Goal: Task Accomplishment & Management: Complete application form

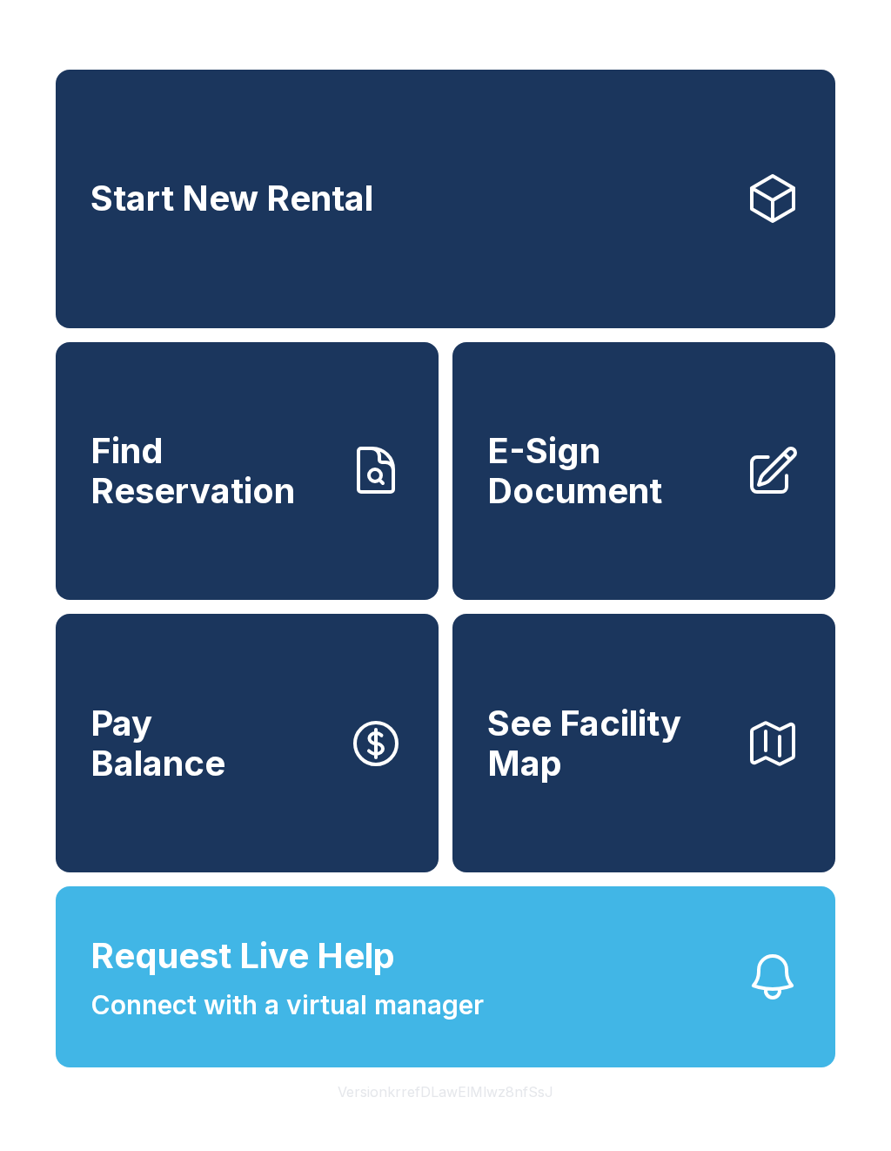
click at [461, 1116] on button "Version krrefDLawElMlwz8nfSsJ" at bounding box center [446, 1091] width 244 height 49
click at [723, 1143] on div "Start New Rental Find Reservation E-Sign Document Pay Balance See Facility Map …" at bounding box center [445, 575] width 891 height 1151
click at [638, 1122] on div "Start New Rental Find Reservation E-Sign Document Pay Balance See Facility Map …" at bounding box center [445, 575] width 891 height 1151
click at [265, 1025] on span "Connect with a virtual manager" at bounding box center [287, 1004] width 393 height 39
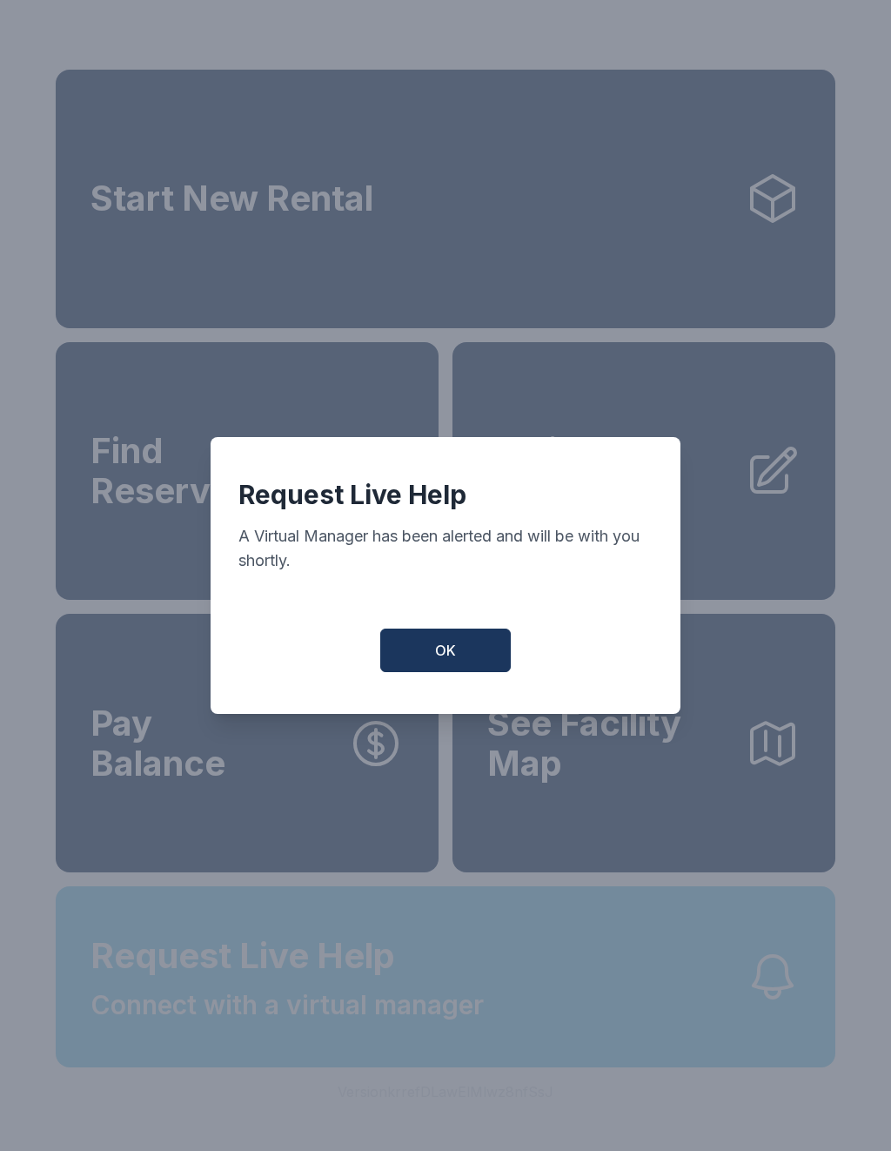
click at [265, 1034] on div "Request Live Help A Virtual Manager has been alerted and will be with you short…" at bounding box center [445, 575] width 891 height 1151
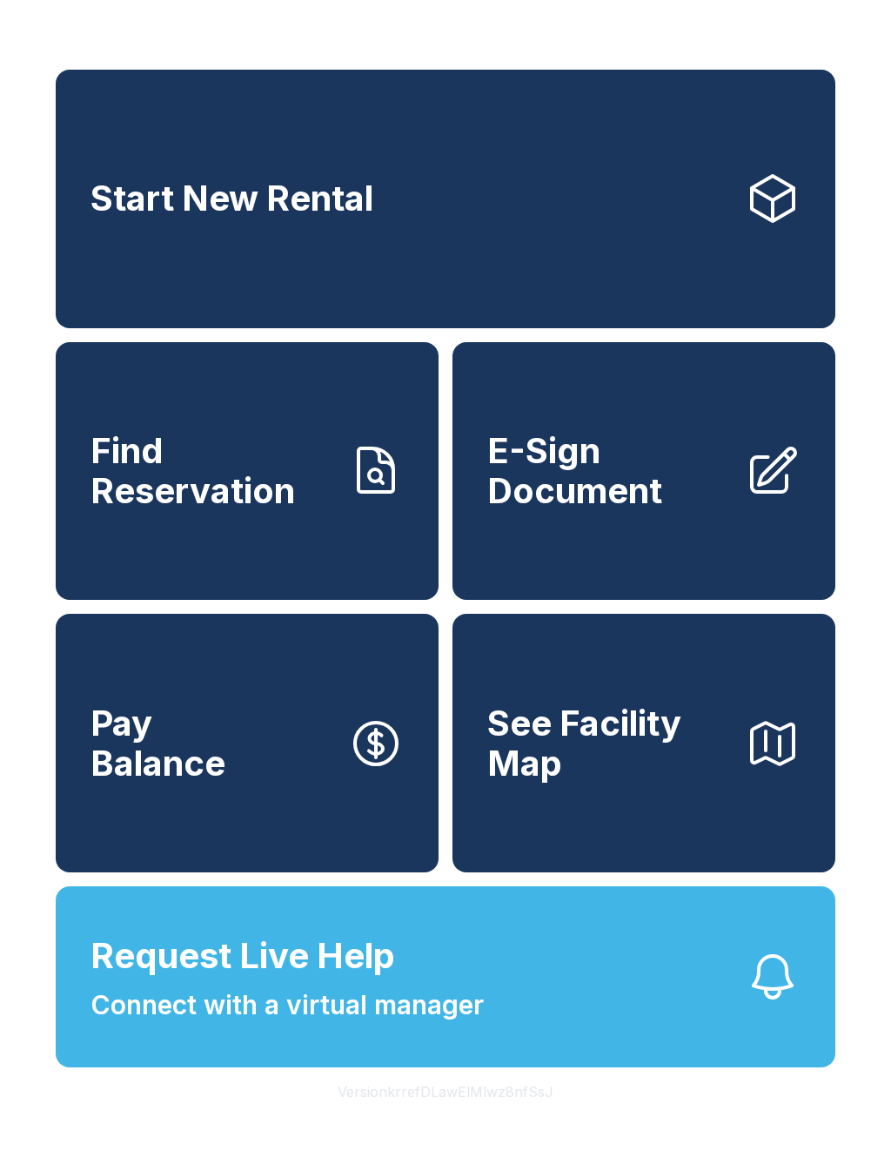
click at [708, 494] on span "E-Sign Document" at bounding box center [609, 470] width 244 height 79
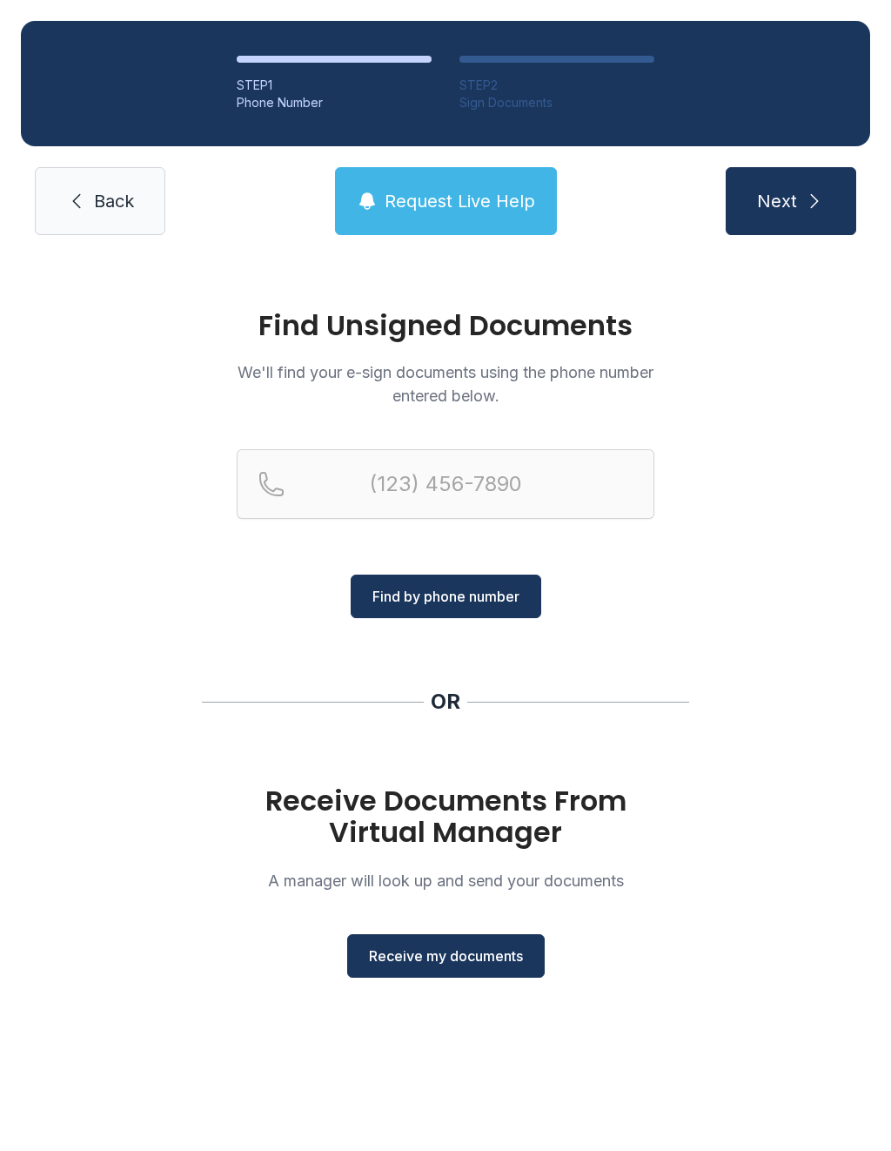
click at [454, 941] on button "Receive my documents" at bounding box center [446, 956] width 198 height 44
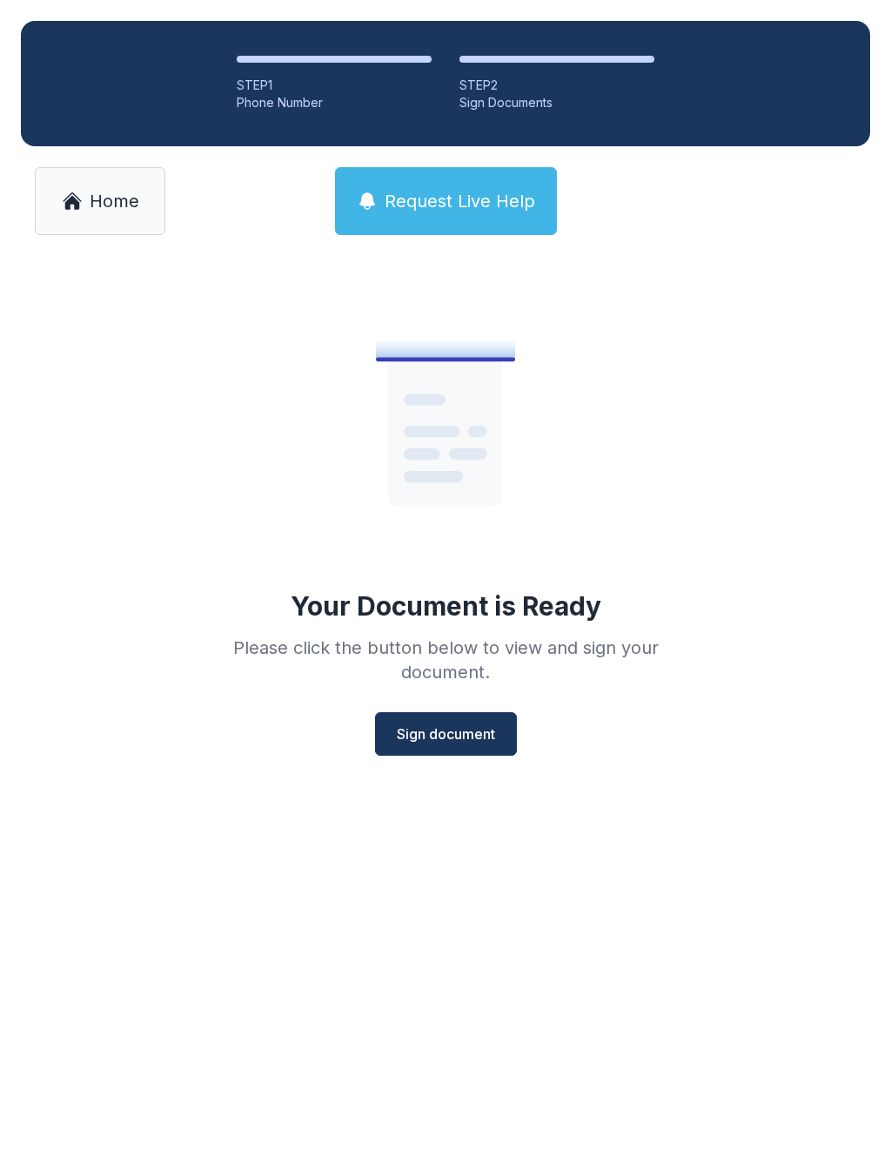
click at [446, 720] on button "Sign document" at bounding box center [446, 734] width 142 height 44
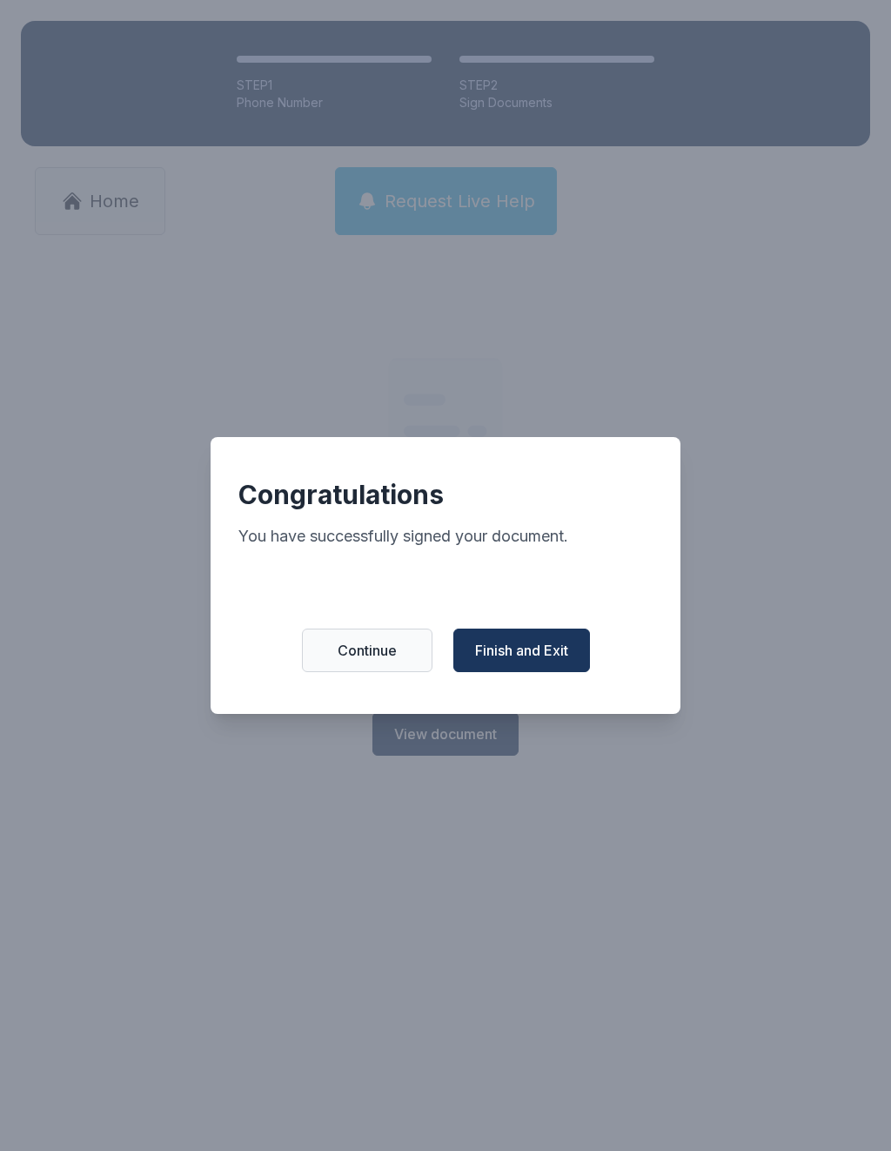
click at [546, 659] on span "Finish and Exit" at bounding box center [521, 650] width 93 height 21
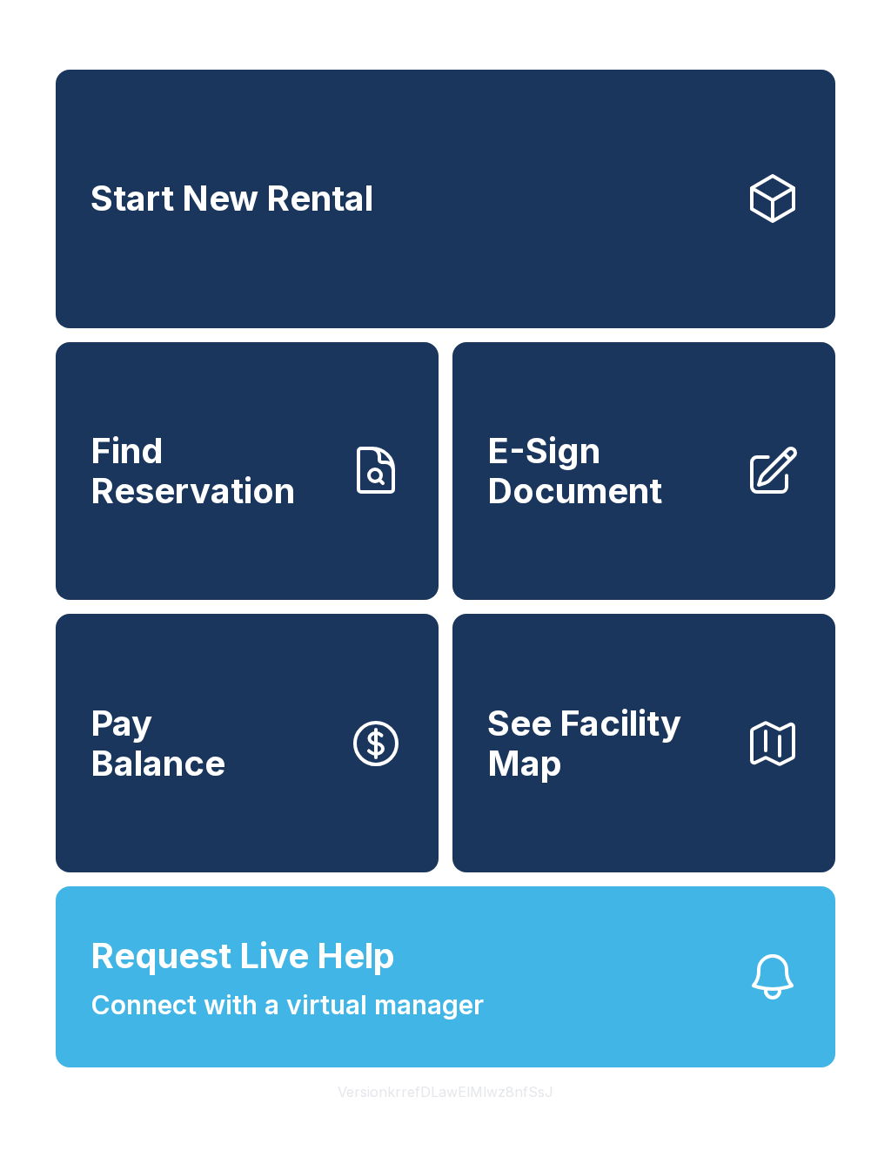
click at [602, 764] on span "See Facility Map" at bounding box center [609, 742] width 244 height 79
click at [578, 783] on span "See Facility Map" at bounding box center [609, 742] width 244 height 79
